Goal: Book appointment/travel/reservation

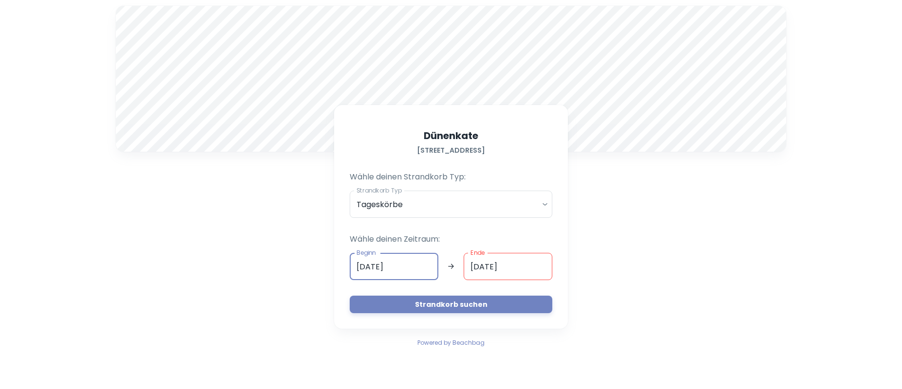
click at [417, 265] on input "[DATE]" at bounding box center [394, 266] width 89 height 27
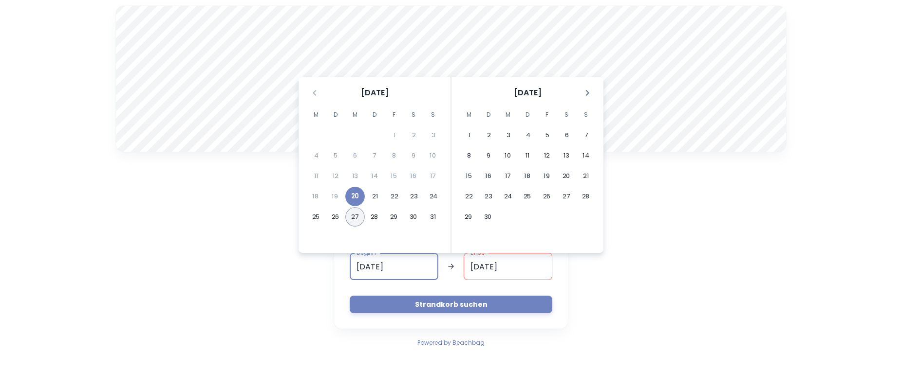
click at [352, 216] on button "27" at bounding box center [354, 216] width 19 height 19
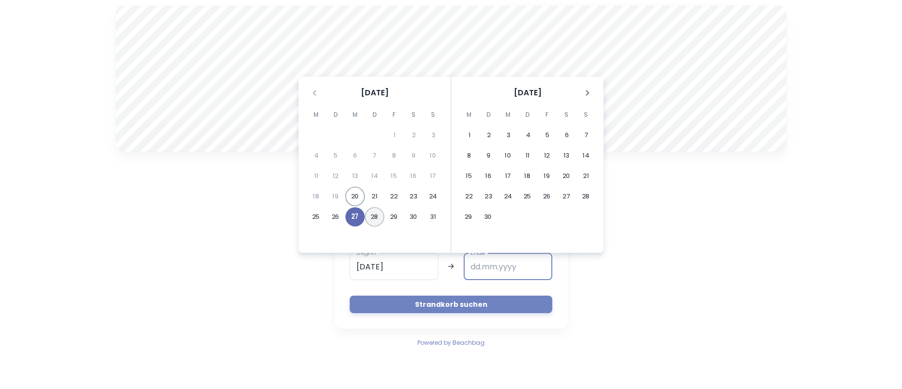
type input "[DATE]"
click at [374, 220] on button "28" at bounding box center [374, 216] width 19 height 19
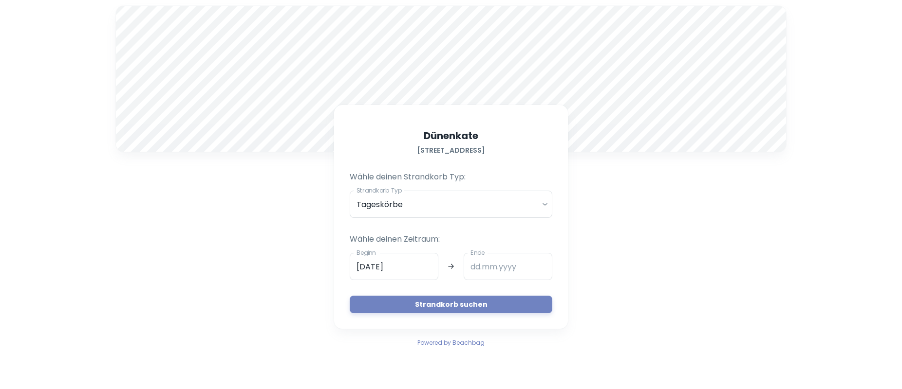
type input "[DATE]"
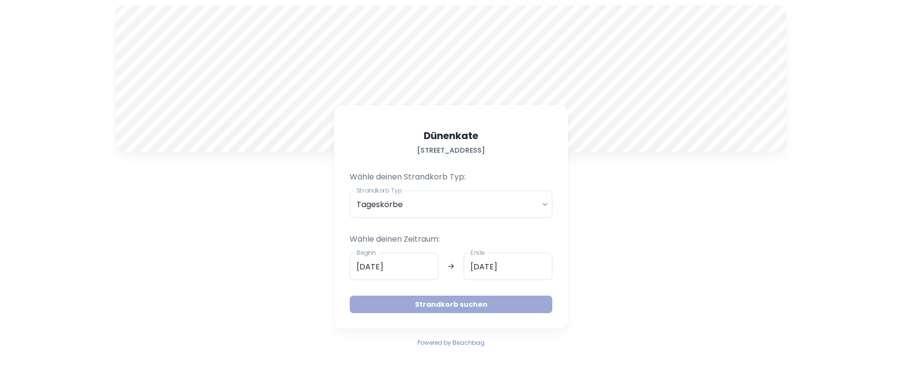
click at [458, 303] on button "Strandkorb suchen" at bounding box center [451, 305] width 203 height 18
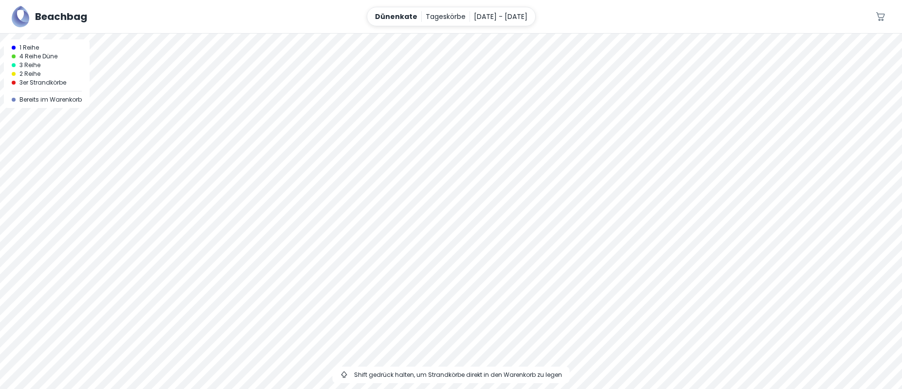
click at [420, 34] on div at bounding box center [451, 34] width 902 height 0
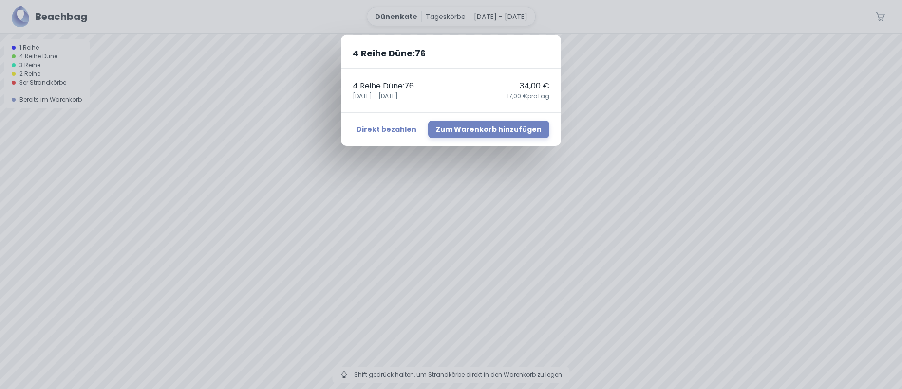
click at [514, 186] on div "4 Reihe Düne : 76 4 Reihe Düne : 76 34,00 € [DATE] - [DATE],00 € pro Tag Direkt…" at bounding box center [451, 194] width 902 height 389
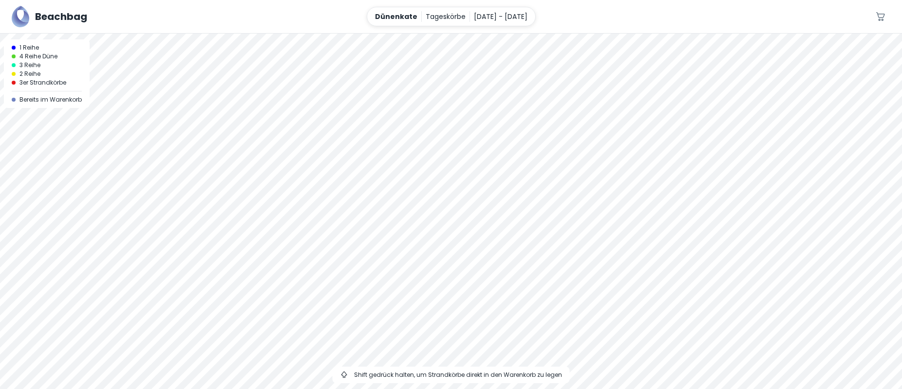
click at [459, 34] on div at bounding box center [451, 34] width 902 height 0
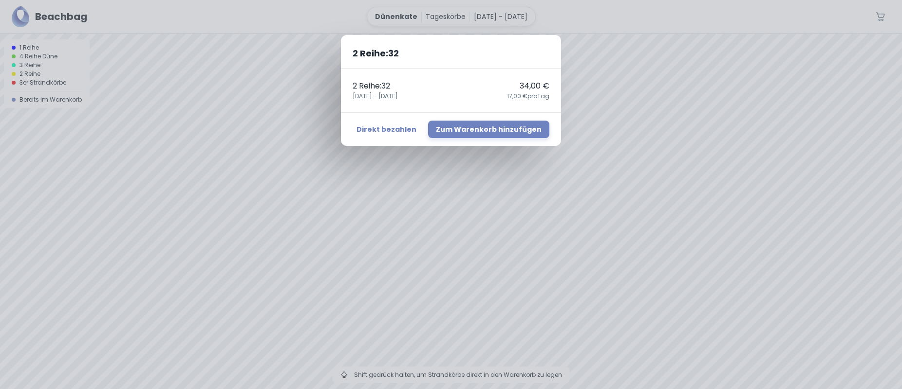
click at [392, 186] on div "2 Reihe : 32 2 Reihe : 32 34,00 € [DATE] - [DATE],00 € pro Tag Direkt bezahlen …" at bounding box center [451, 194] width 902 height 389
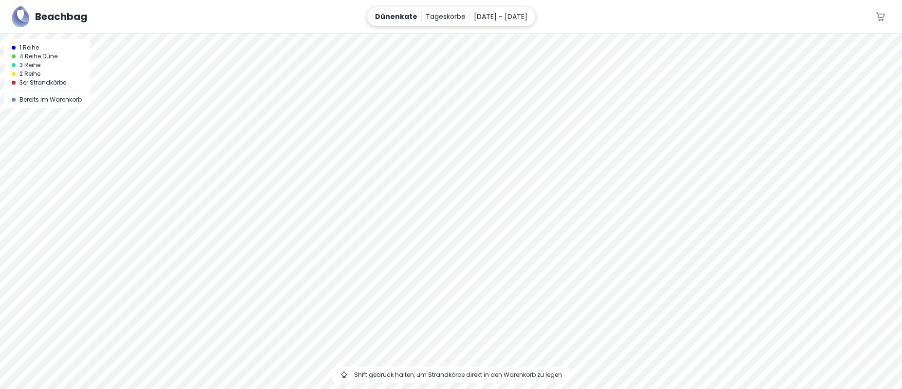
drag, startPoint x: 547, startPoint y: 97, endPoint x: 534, endPoint y: 26, distance: 71.7
click at [534, 26] on div "Beachbag Dünenkate Tageskörbe [DATE] - [DATE] 0 A 1 Reihe 4 Reihe Düne 3 Reihe …" at bounding box center [451, 194] width 902 height 389
drag, startPoint x: 381, startPoint y: 151, endPoint x: 369, endPoint y: 79, distance: 73.2
click at [369, 79] on div at bounding box center [451, 212] width 902 height 356
drag, startPoint x: 375, startPoint y: 92, endPoint x: 402, endPoint y: 170, distance: 82.7
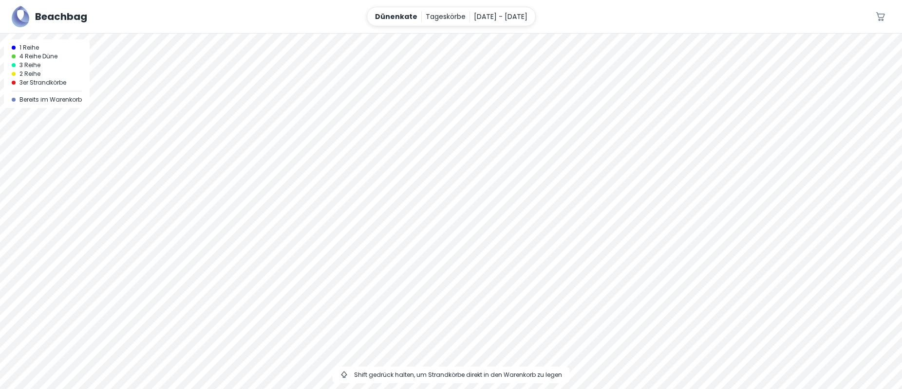
click at [402, 170] on div at bounding box center [451, 212] width 902 height 356
drag, startPoint x: 430, startPoint y: 203, endPoint x: 399, endPoint y: 50, distance: 156.5
click at [399, 50] on div at bounding box center [451, 212] width 902 height 356
click at [441, 225] on div at bounding box center [451, 212] width 902 height 356
